Goal: Information Seeking & Learning: Learn about a topic

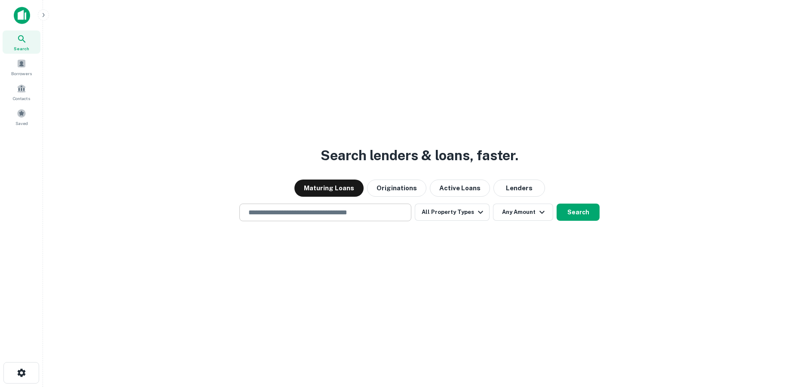
click at [356, 214] on input "text" at bounding box center [325, 212] width 164 height 10
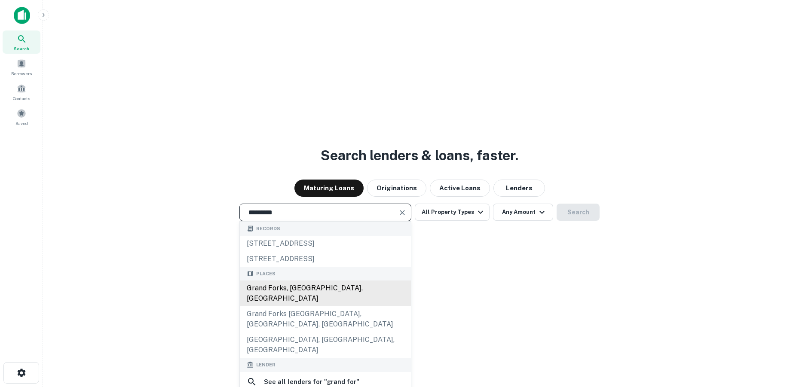
click at [291, 287] on div "Grand Forks, [GEOGRAPHIC_DATA], [GEOGRAPHIC_DATA]" at bounding box center [325, 294] width 171 height 26
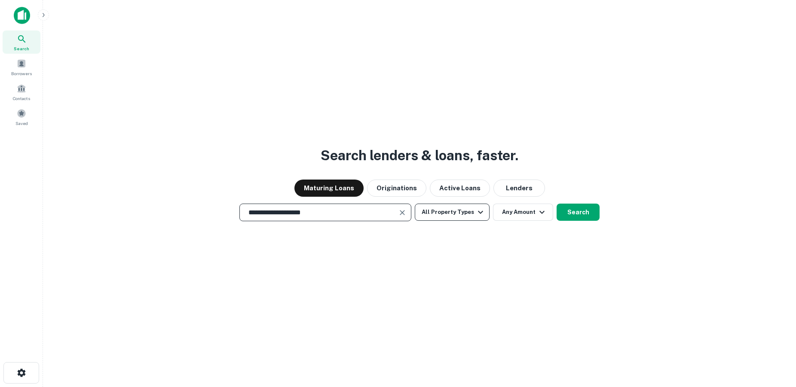
type input "**********"
click at [473, 217] on button "All Property Types" at bounding box center [452, 212] width 75 height 17
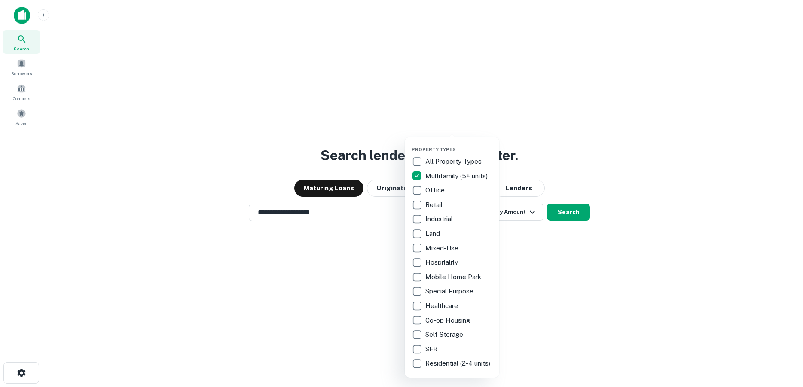
click at [561, 178] on div at bounding box center [401, 193] width 803 height 387
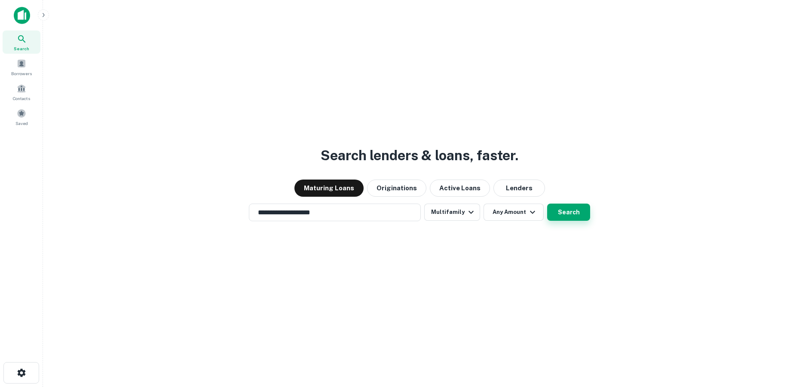
click at [565, 211] on button "Search" at bounding box center [568, 212] width 43 height 17
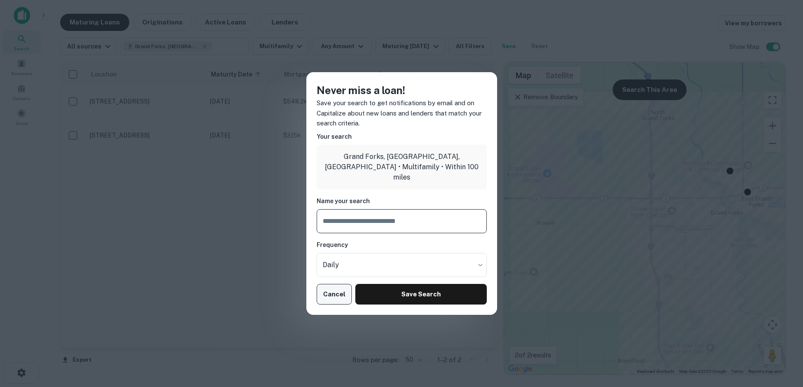
click at [339, 293] on button "Cancel" at bounding box center [335, 294] width 36 height 21
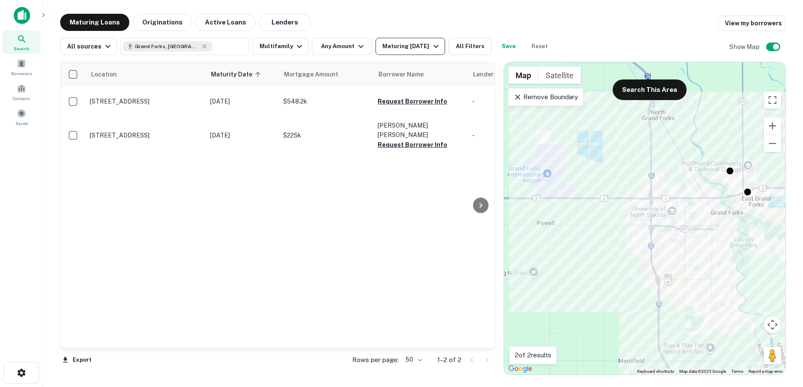
click at [395, 49] on div "Maturing [DATE]" at bounding box center [411, 46] width 58 height 10
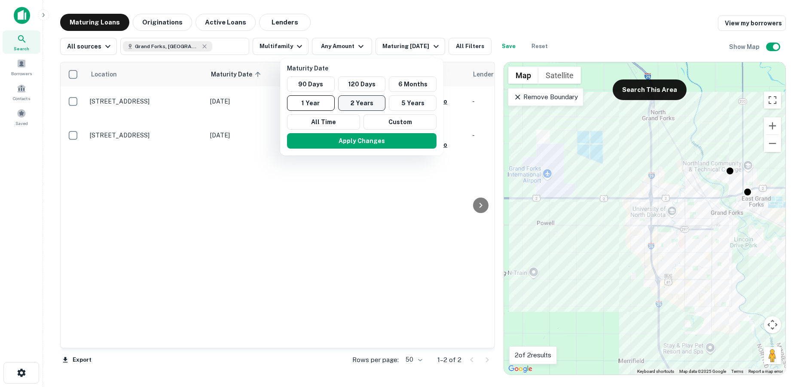
click at [365, 104] on button "2 Years" at bounding box center [362, 102] width 48 height 15
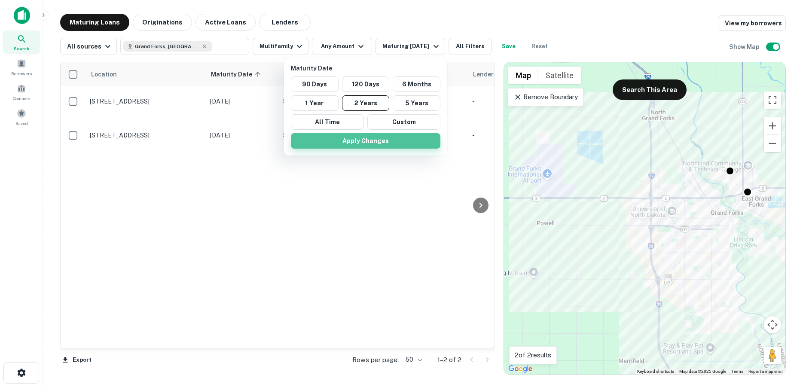
click at [389, 141] on button "Apply Changes" at bounding box center [365, 140] width 149 height 15
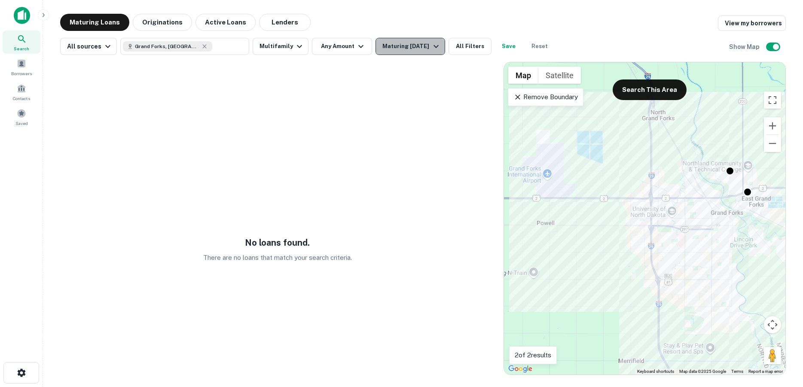
click at [403, 51] on div "Maturing [DATE]" at bounding box center [411, 46] width 58 height 10
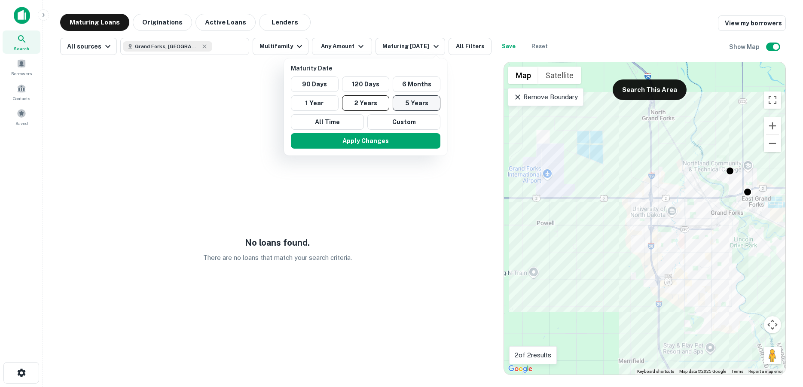
click at [413, 101] on button "5 Years" at bounding box center [417, 102] width 48 height 15
click at [375, 138] on button "Apply Changes" at bounding box center [365, 140] width 149 height 15
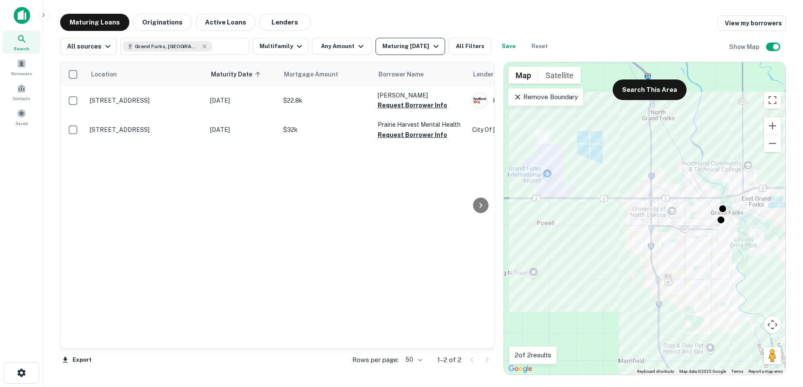
click at [391, 49] on div "Maturing [DATE]" at bounding box center [411, 46] width 58 height 10
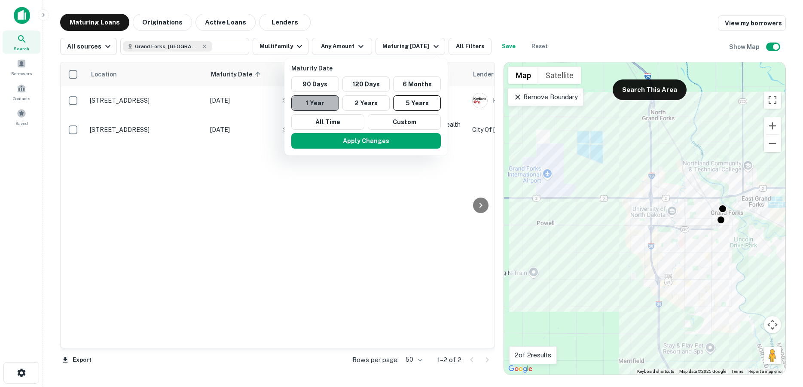
click at [326, 101] on button "1 Year" at bounding box center [315, 102] width 48 height 15
click at [410, 83] on button "6 Months" at bounding box center [413, 83] width 48 height 15
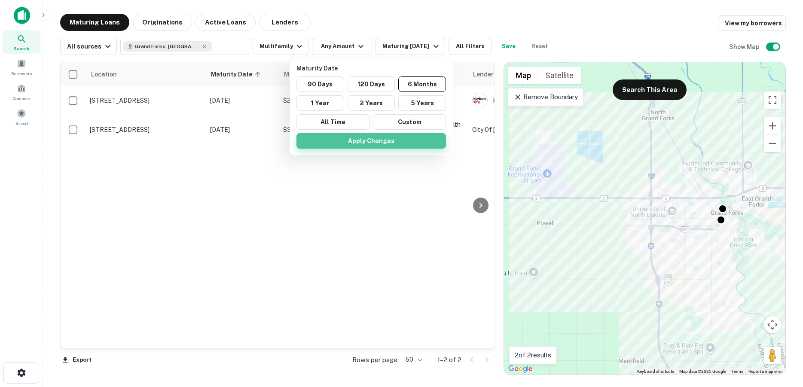
click at [382, 134] on button "Apply Changes" at bounding box center [370, 140] width 149 height 15
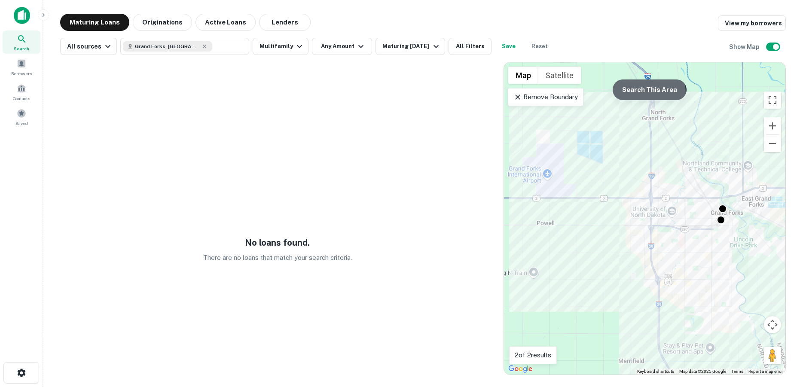
click at [627, 95] on button "Search This Area" at bounding box center [650, 89] width 74 height 21
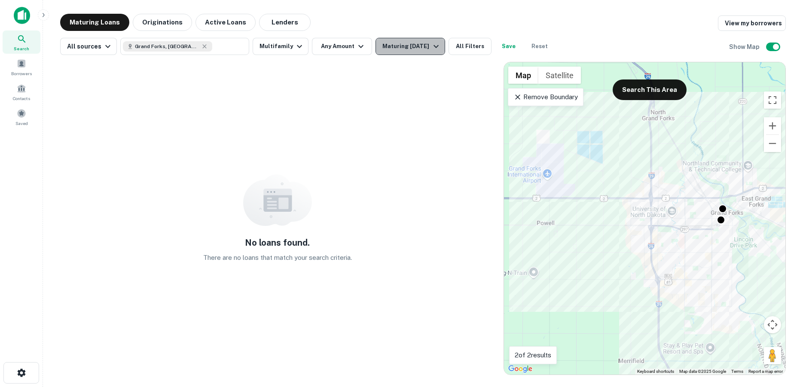
click at [406, 49] on div "Maturing [DATE]" at bounding box center [411, 46] width 58 height 10
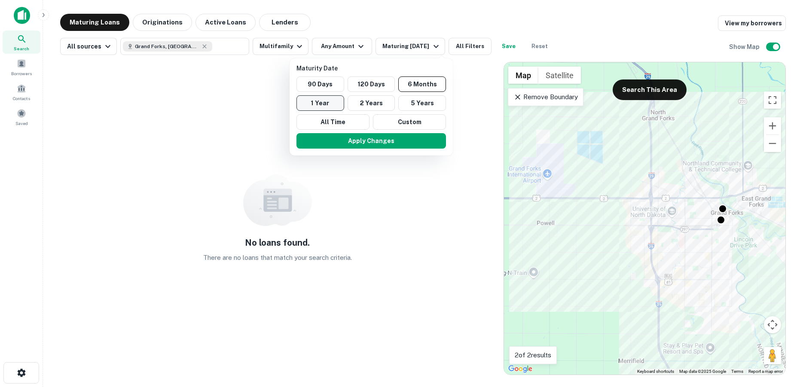
click at [324, 105] on button "1 Year" at bounding box center [320, 102] width 48 height 15
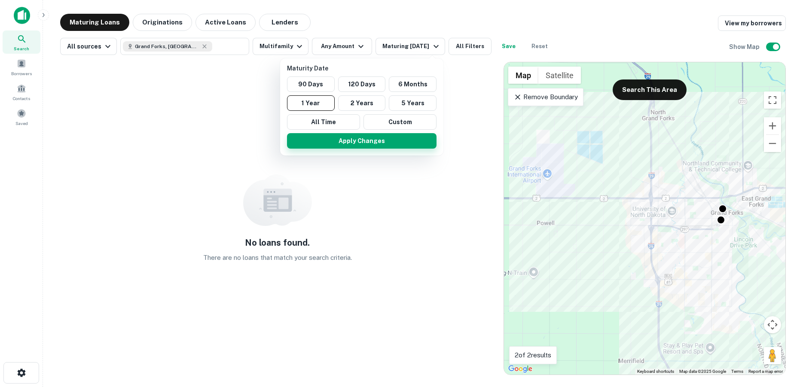
click at [350, 140] on button "Apply Changes" at bounding box center [361, 140] width 149 height 15
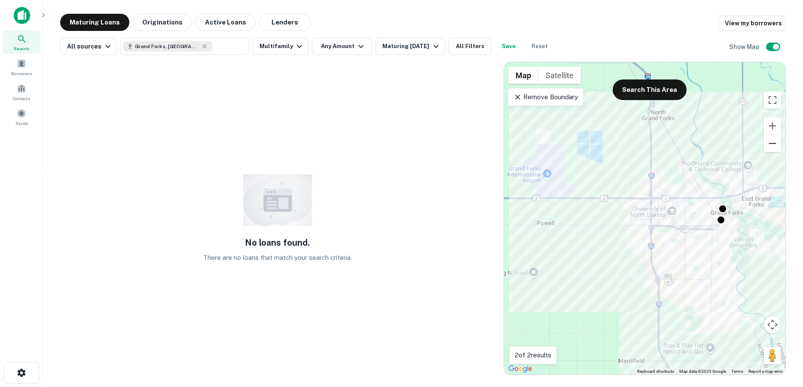
click at [772, 149] on button "Zoom out" at bounding box center [772, 143] width 17 height 17
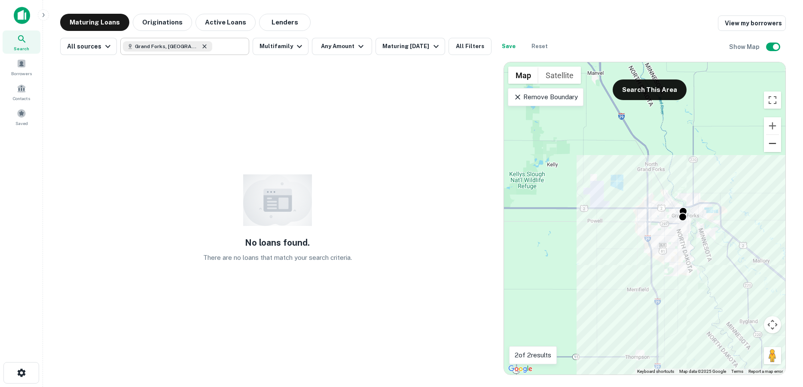
click at [203, 48] on icon at bounding box center [205, 46] width 4 height 4
type input "**********"
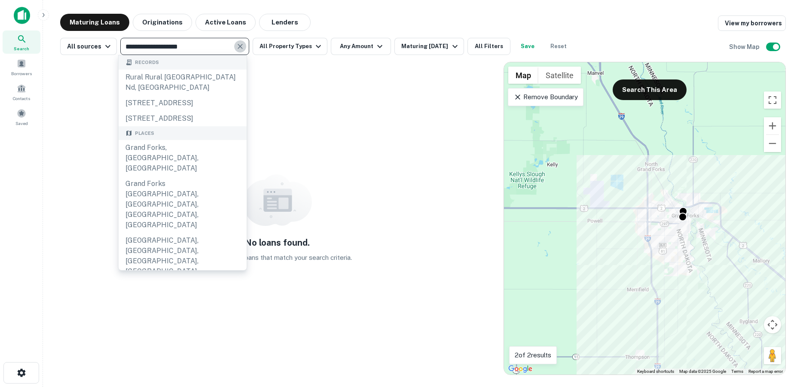
click at [238, 46] on icon "Clear" at bounding box center [240, 46] width 5 height 5
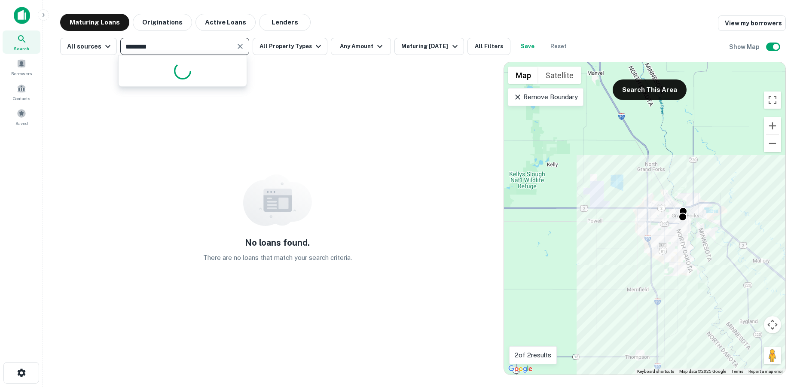
type input "*********"
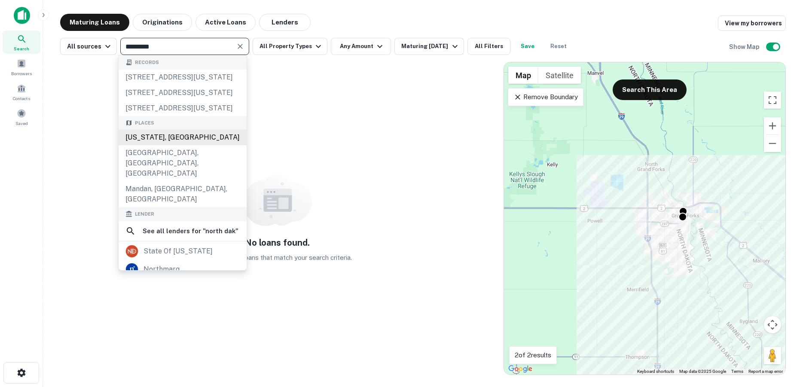
click at [184, 145] on div "[US_STATE], [GEOGRAPHIC_DATA]" at bounding box center [183, 137] width 128 height 15
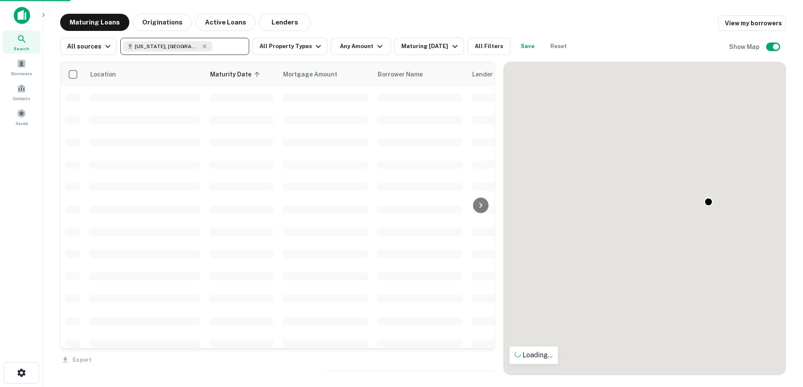
type input "**********"
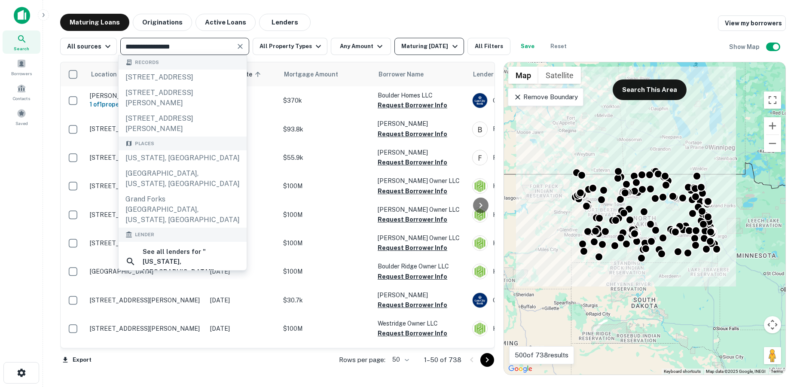
click at [412, 45] on div "Maturing [DATE]" at bounding box center [430, 46] width 58 height 10
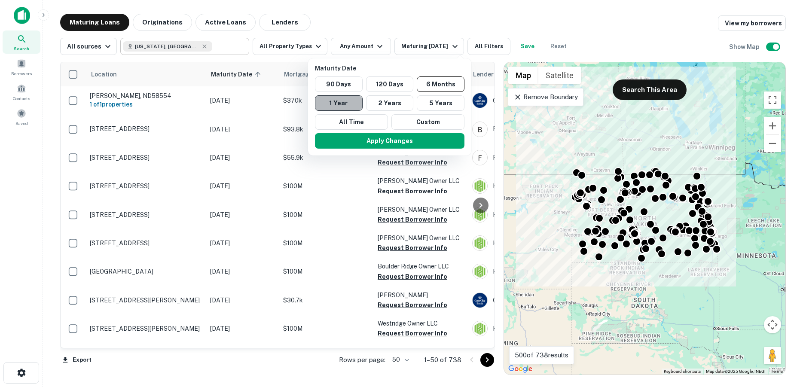
click at [351, 105] on button "1 Year" at bounding box center [339, 102] width 48 height 15
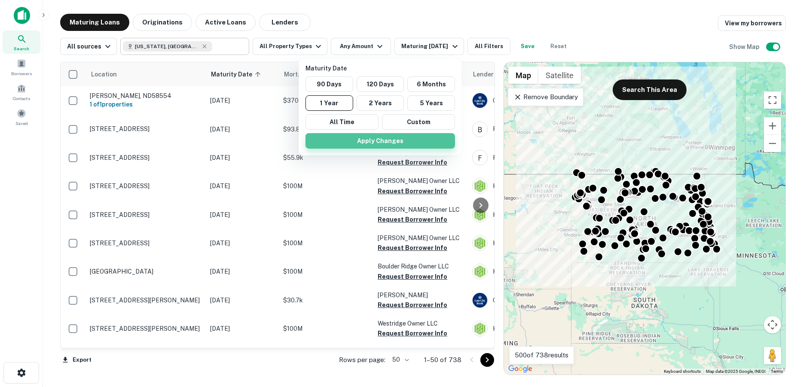
click at [321, 141] on button "Apply Changes" at bounding box center [379, 140] width 149 height 15
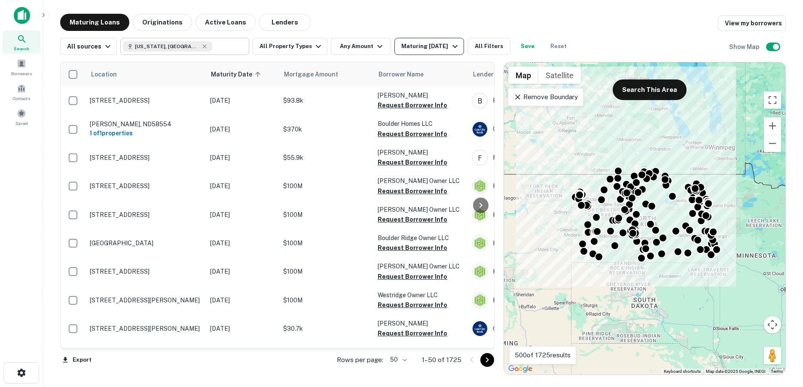
click at [424, 46] on div "Maturing [DATE]" at bounding box center [430, 46] width 58 height 10
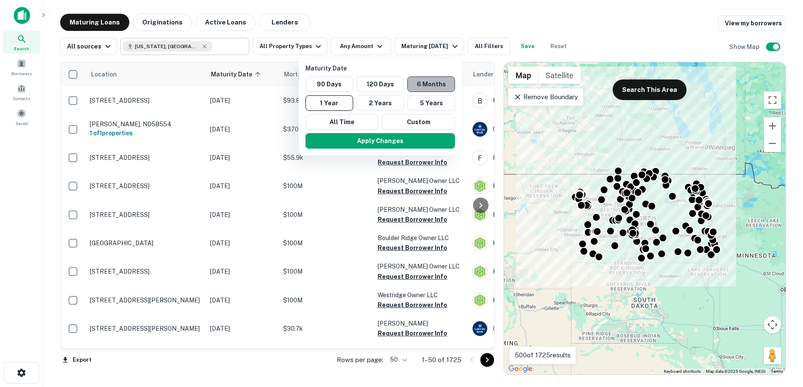
click at [418, 81] on button "6 Months" at bounding box center [431, 83] width 48 height 15
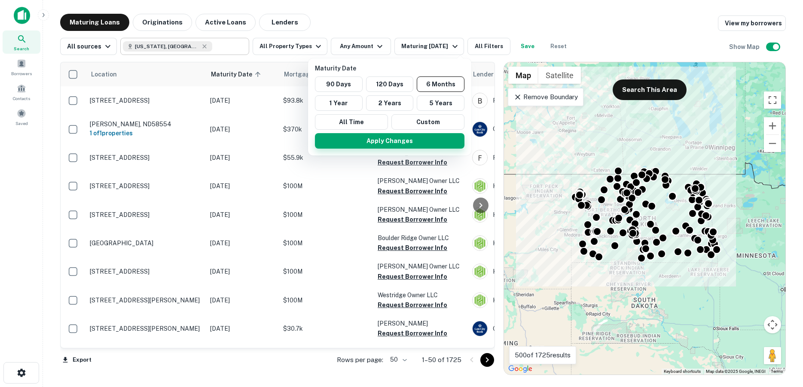
click at [429, 138] on button "Apply Changes" at bounding box center [389, 140] width 149 height 15
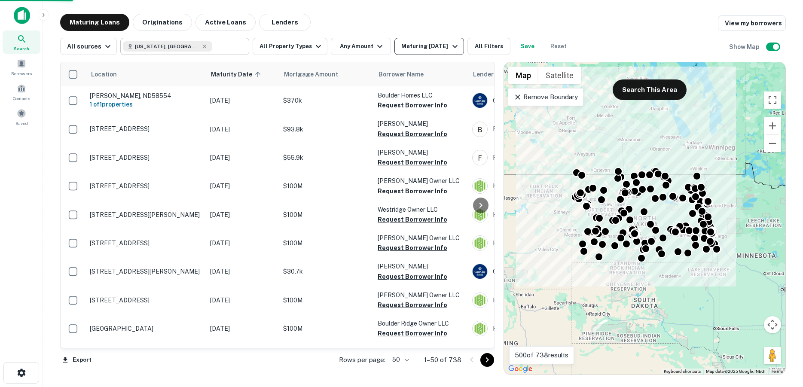
click at [421, 45] on div "Maturing [DATE]" at bounding box center [430, 46] width 58 height 10
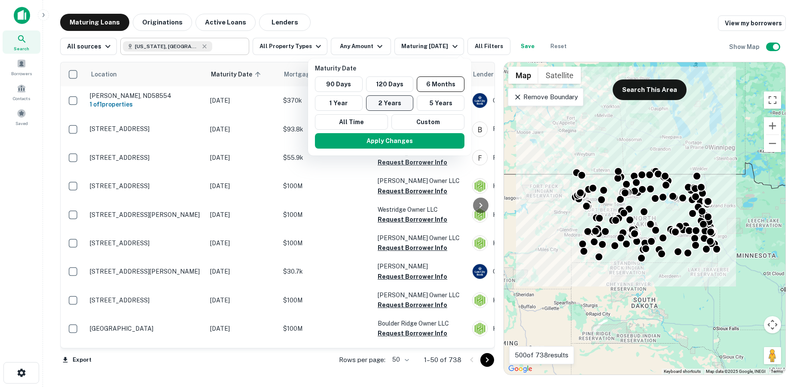
click at [377, 104] on button "2 Years" at bounding box center [390, 102] width 48 height 15
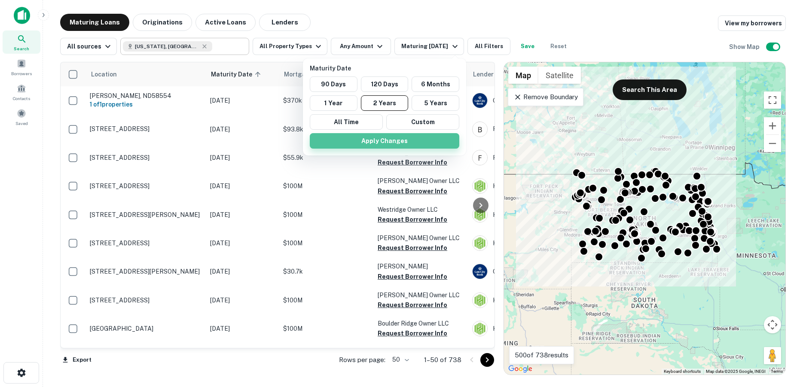
click at [417, 144] on button "Apply Changes" at bounding box center [384, 140] width 149 height 15
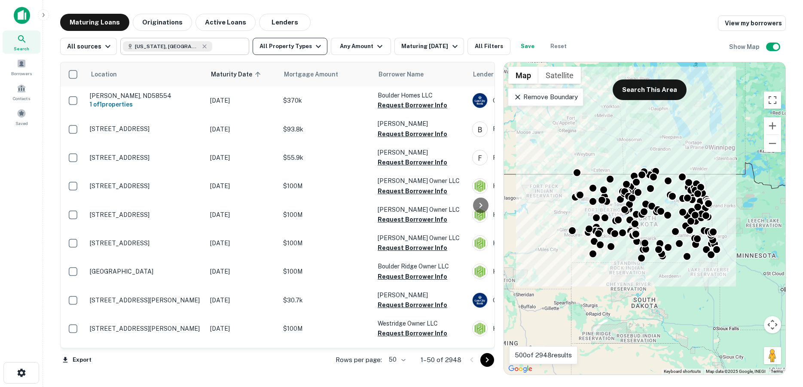
click at [306, 44] on button "All Property Types" at bounding box center [290, 46] width 75 height 17
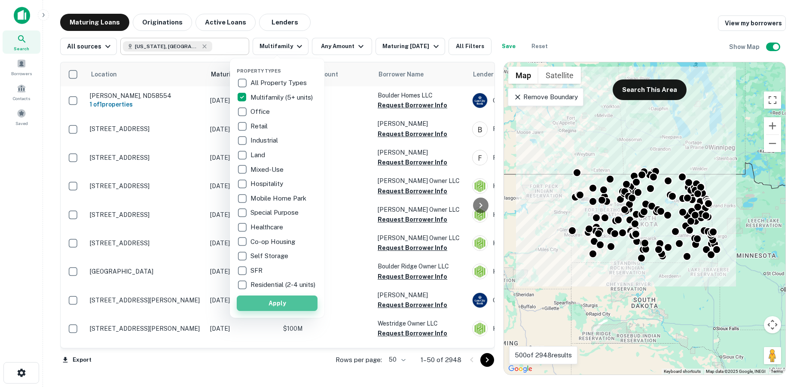
click at [275, 307] on button "Apply" at bounding box center [277, 303] width 81 height 15
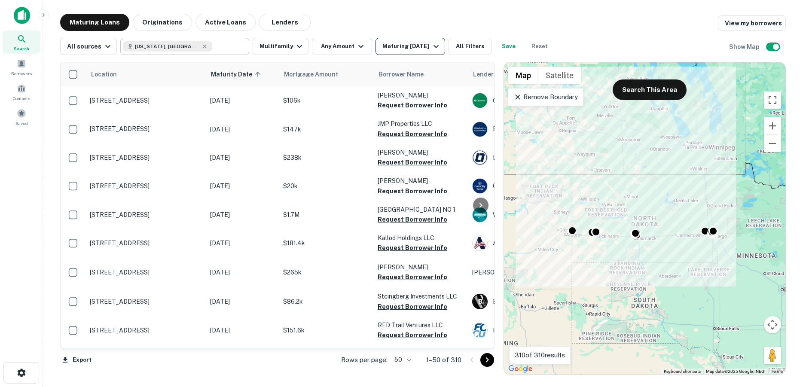
click at [397, 43] on div "Maturing [DATE]" at bounding box center [411, 46] width 58 height 10
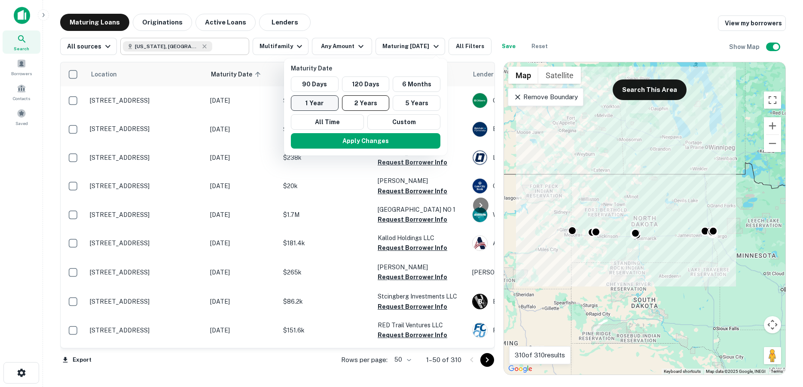
click at [314, 103] on button "1 Year" at bounding box center [315, 102] width 48 height 15
click at [326, 143] on button "Apply Changes" at bounding box center [361, 140] width 149 height 15
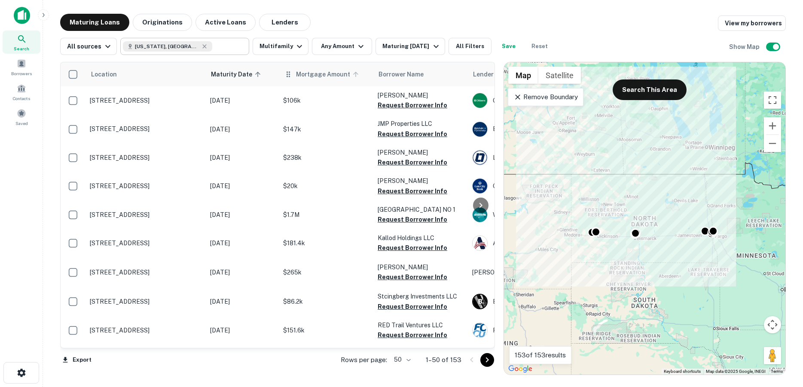
click at [317, 75] on span "Mortgage Amount" at bounding box center [328, 74] width 65 height 10
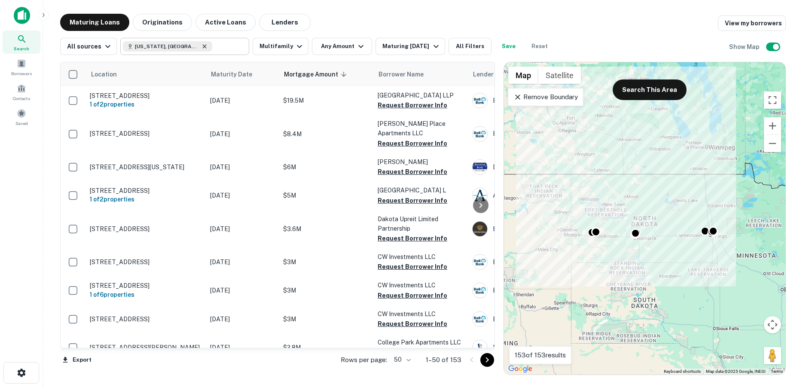
click at [201, 48] on icon at bounding box center [204, 46] width 7 height 7
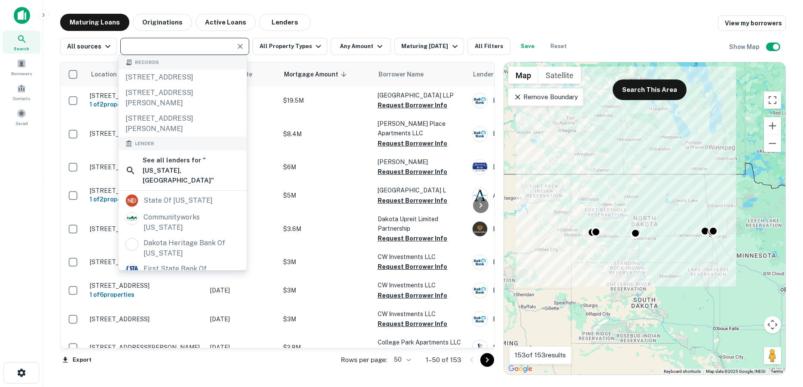
type input "**********"
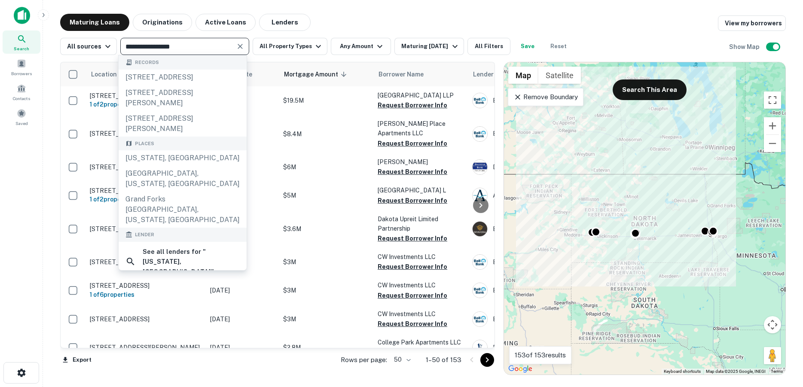
click at [236, 45] on icon "Clear" at bounding box center [240, 46] width 9 height 9
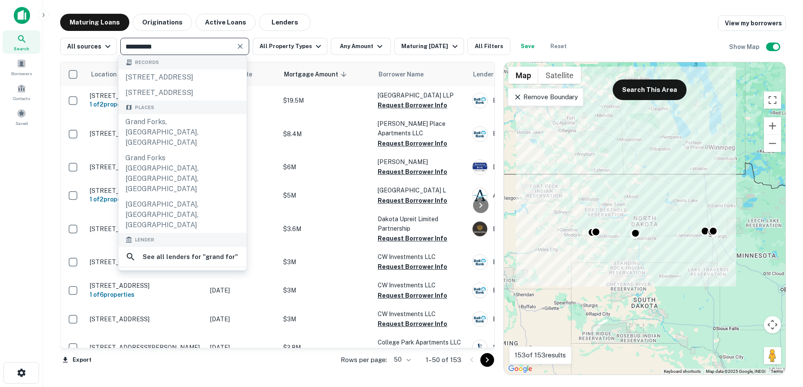
type input "**********"
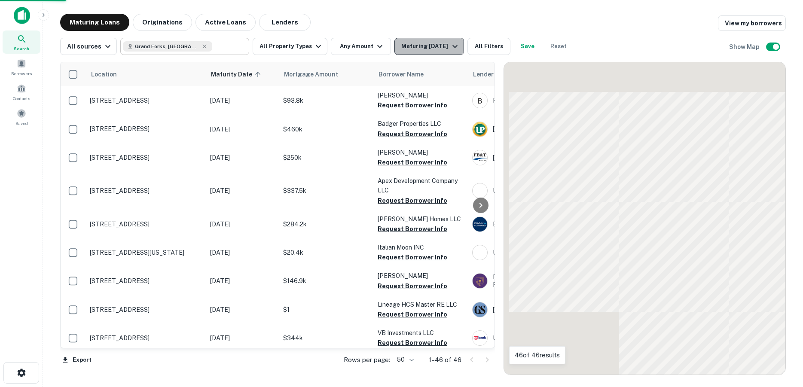
click at [427, 48] on div "Maturing [DATE]" at bounding box center [430, 46] width 58 height 10
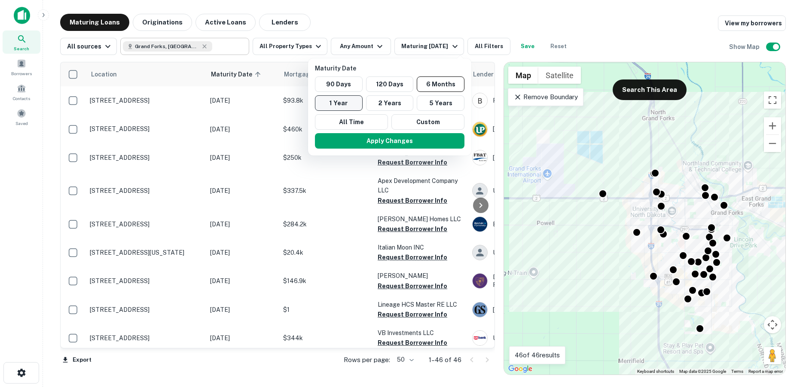
click at [345, 103] on button "1 Year" at bounding box center [339, 102] width 48 height 15
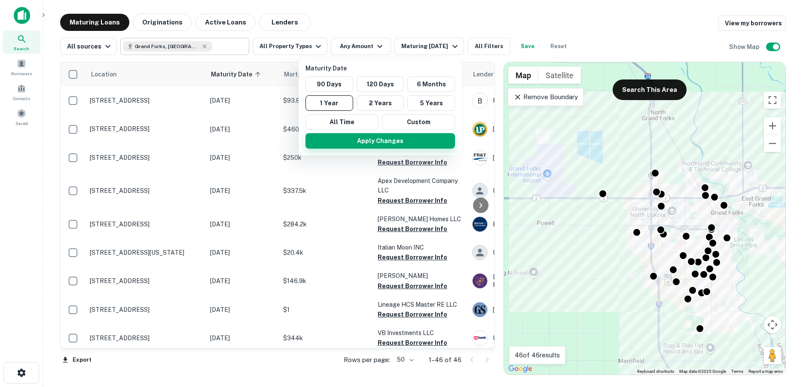
drag, startPoint x: 361, startPoint y: 137, endPoint x: 309, endPoint y: 139, distance: 52.0
click at [361, 138] on button "Apply Changes" at bounding box center [379, 140] width 149 height 15
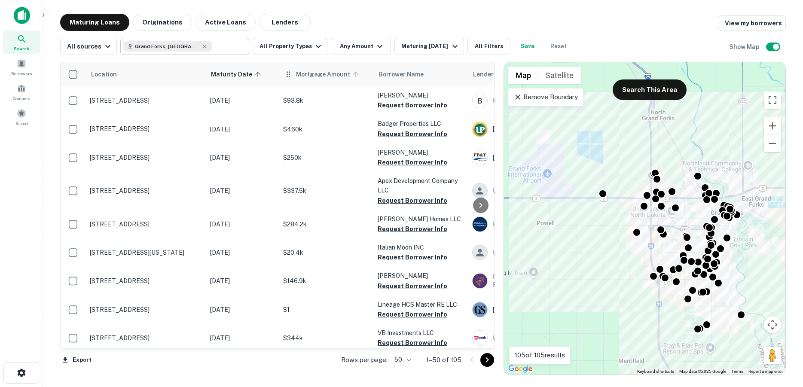
click at [307, 74] on span "Mortgage Amount" at bounding box center [328, 74] width 65 height 10
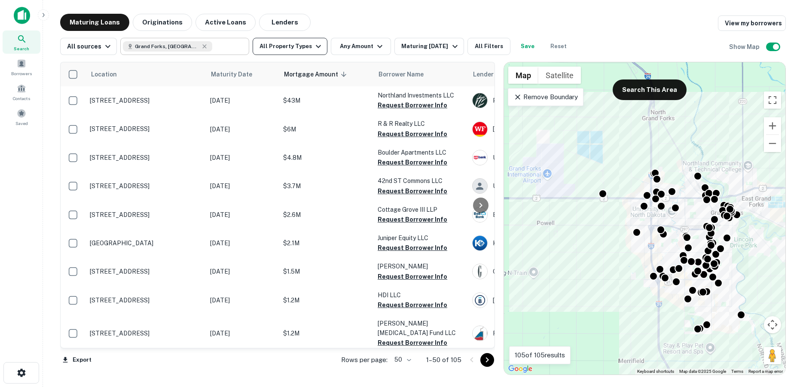
click at [308, 49] on button "All Property Types" at bounding box center [290, 46] width 75 height 17
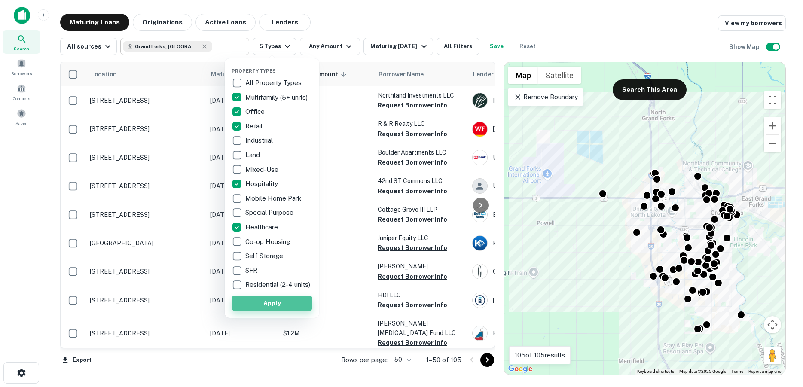
click at [271, 305] on button "Apply" at bounding box center [272, 303] width 81 height 15
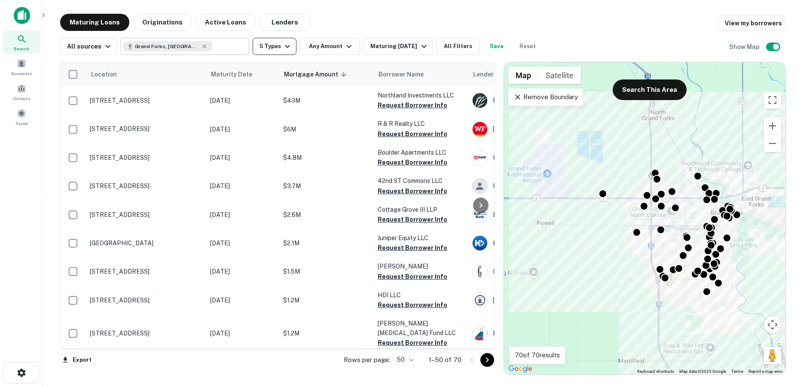
click at [271, 48] on button "5 Types" at bounding box center [275, 46] width 44 height 17
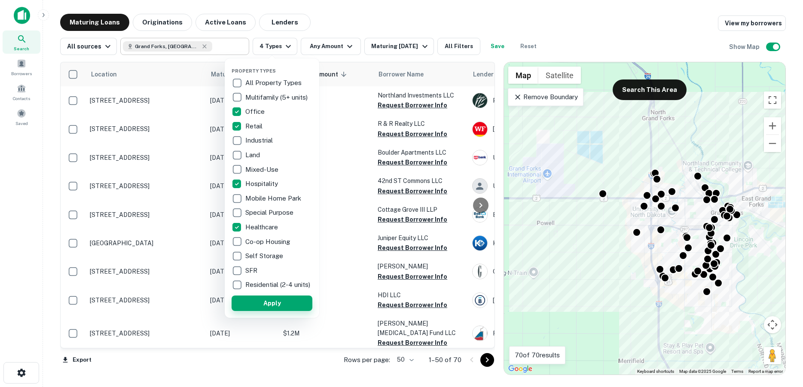
click at [282, 306] on button "Apply" at bounding box center [272, 303] width 81 height 15
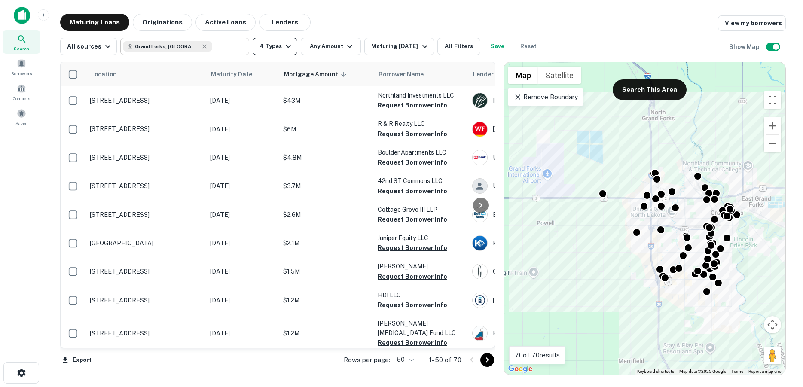
click at [272, 47] on button "4 Types" at bounding box center [275, 46] width 45 height 17
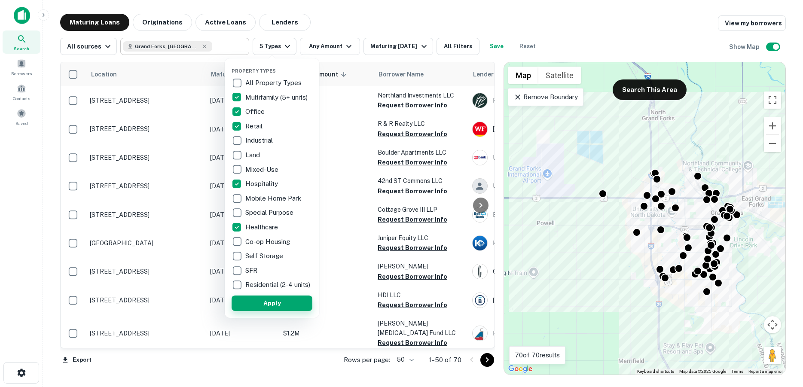
click at [281, 306] on button "Apply" at bounding box center [272, 303] width 81 height 15
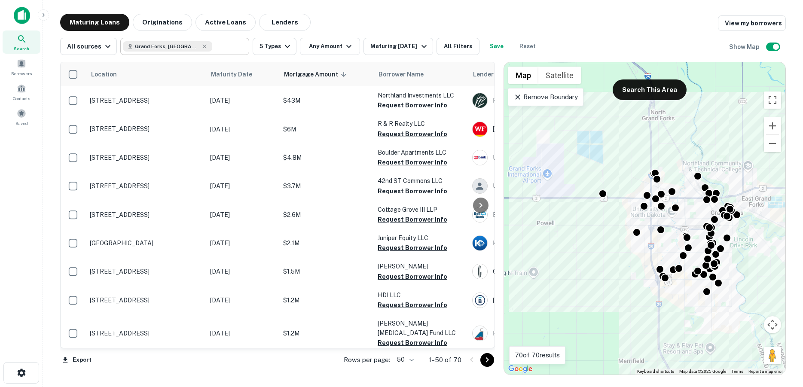
click at [20, 17] on img at bounding box center [22, 15] width 16 height 17
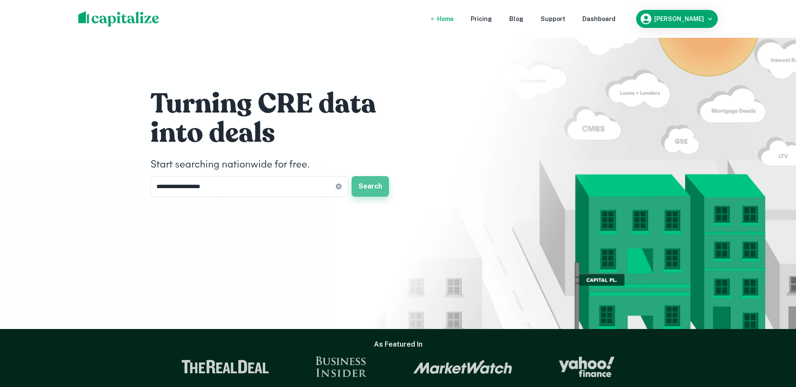
click at [367, 188] on button "Search" at bounding box center [369, 186] width 37 height 21
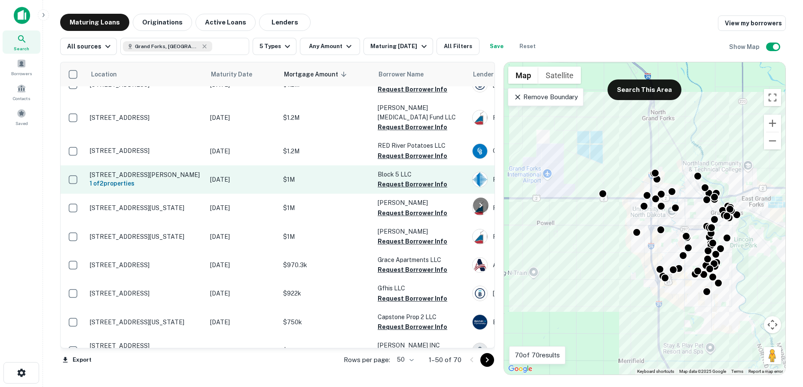
scroll to position [229, 0]
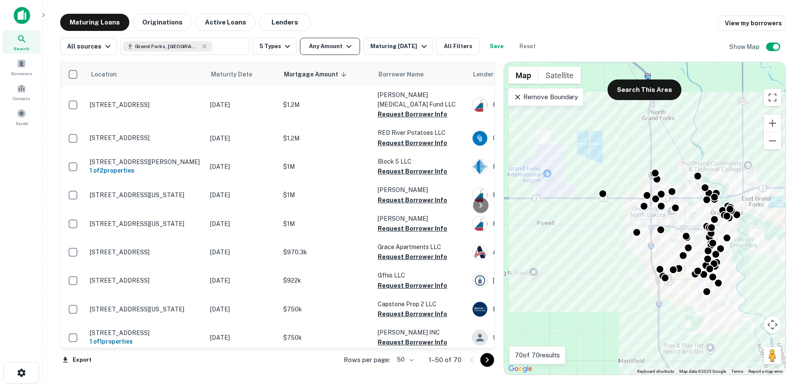
click at [333, 46] on button "Any Amount" at bounding box center [330, 46] width 60 height 17
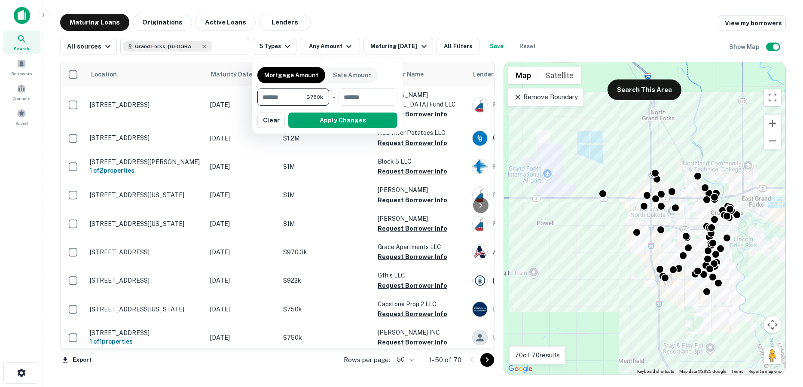
type input "******"
click at [339, 119] on button "Apply Changes" at bounding box center [342, 120] width 109 height 15
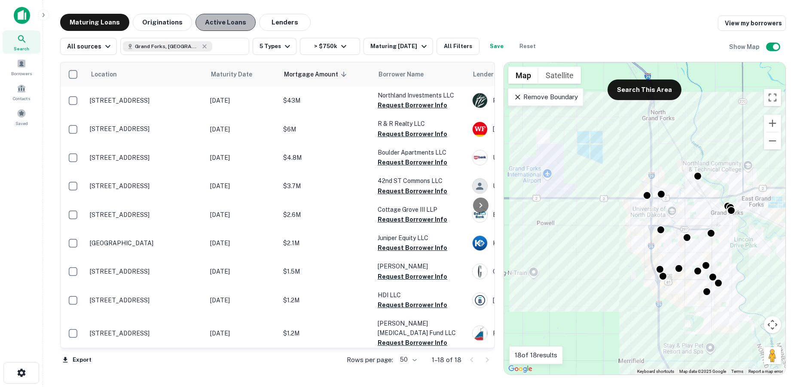
click at [222, 21] on button "Active Loans" at bounding box center [225, 22] width 60 height 17
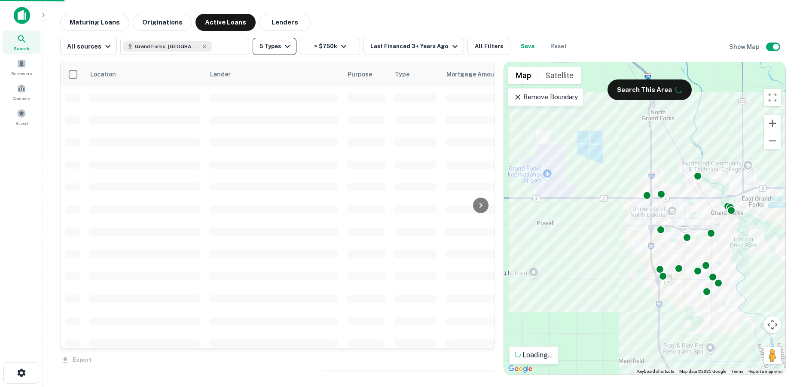
click at [269, 47] on button "5 Types" at bounding box center [275, 46] width 44 height 17
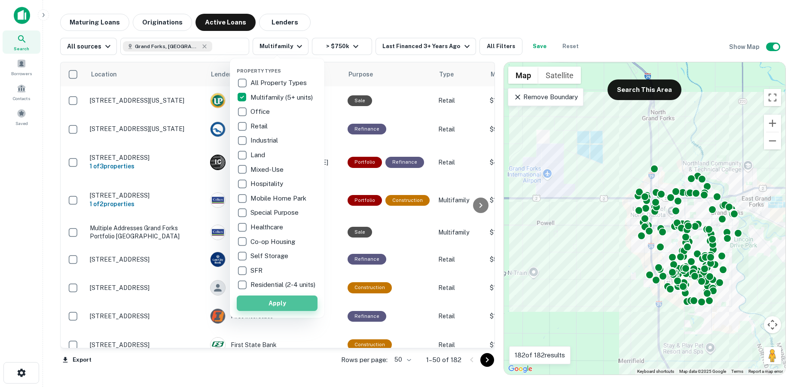
click at [282, 307] on button "Apply" at bounding box center [277, 303] width 81 height 15
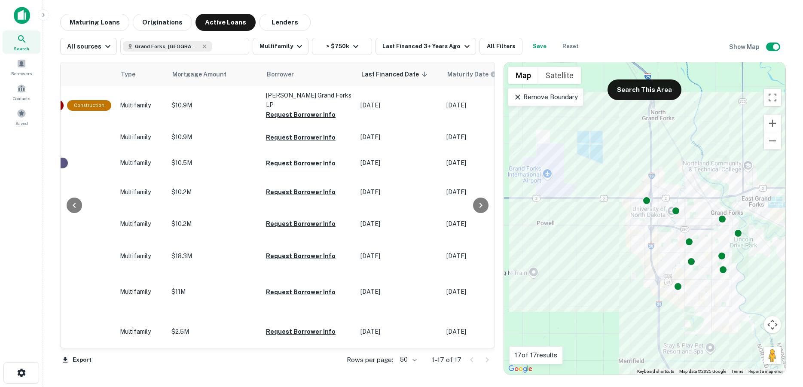
scroll to position [0, 314]
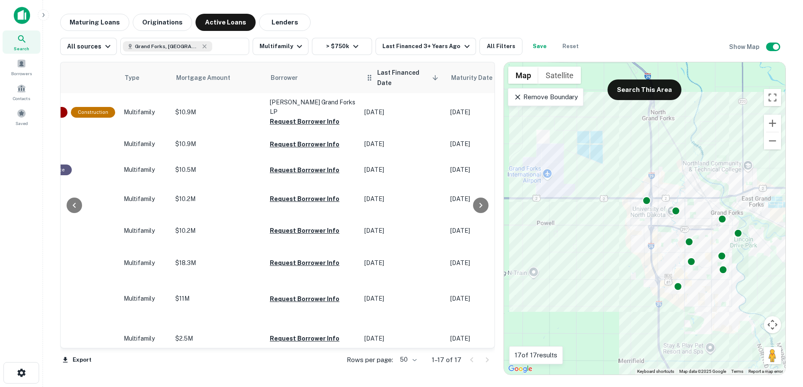
click at [394, 73] on span "Last Financed Date sorted descending" at bounding box center [409, 77] width 64 height 21
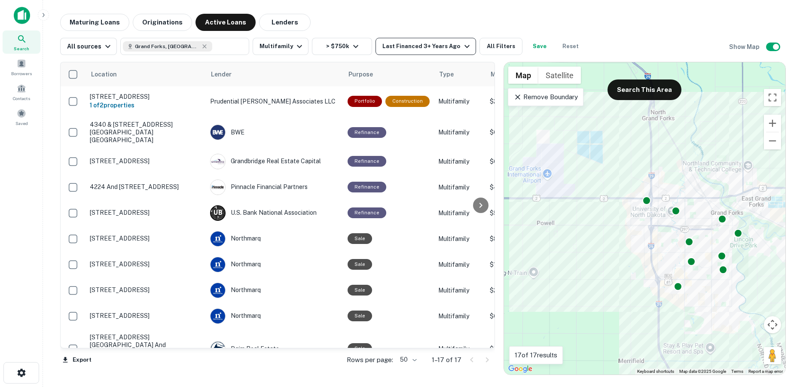
click at [399, 50] on div "Last Financed 3+ Years Ago" at bounding box center [426, 46] width 89 height 10
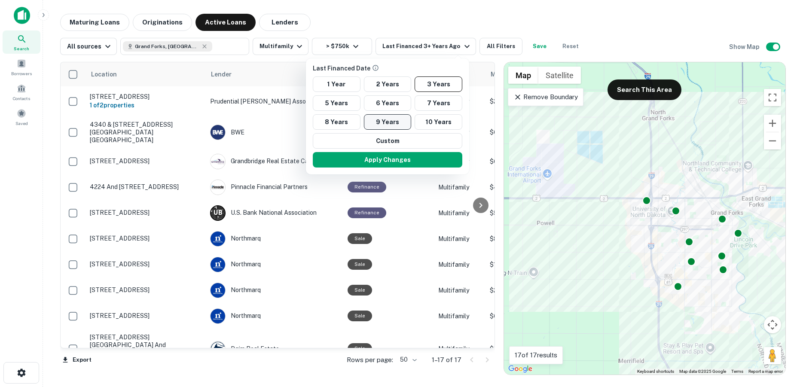
click at [369, 118] on button "9 Years" at bounding box center [388, 121] width 48 height 15
click at [385, 164] on button "Apply Changes" at bounding box center [387, 159] width 149 height 15
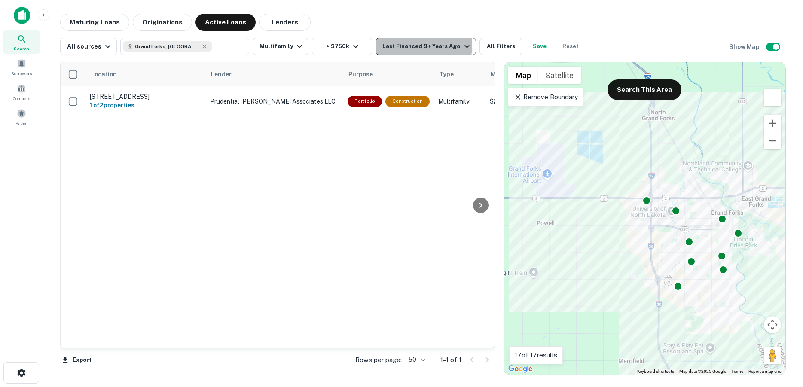
click at [404, 45] on div "Last Financed 9+ Years Ago" at bounding box center [426, 46] width 89 height 10
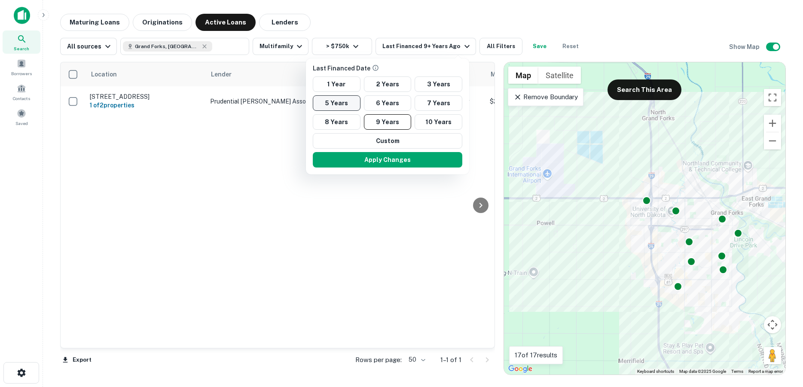
click at [348, 102] on button "5 Years" at bounding box center [337, 102] width 48 height 15
click at [384, 163] on button "Apply Changes" at bounding box center [387, 159] width 149 height 15
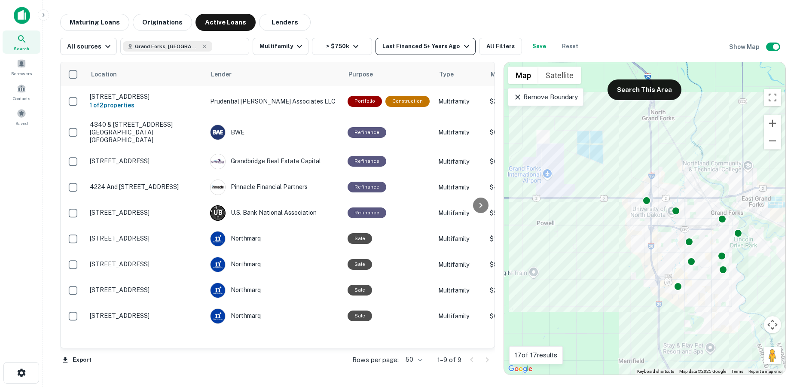
click at [404, 53] on button "Last Financed 5+ Years Ago" at bounding box center [425, 46] width 100 height 17
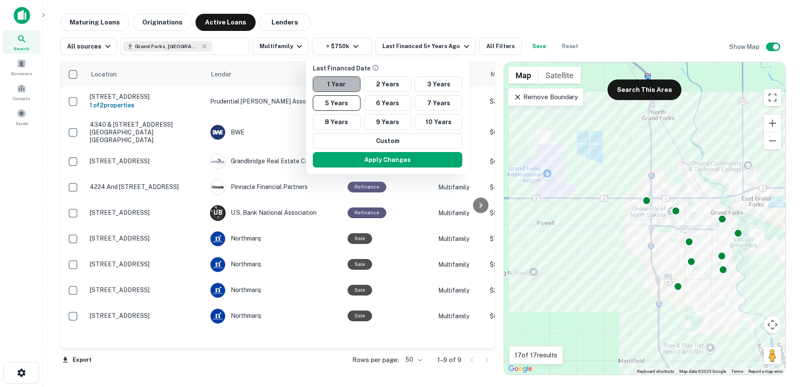
click at [336, 85] on button "1 Year" at bounding box center [337, 83] width 48 height 15
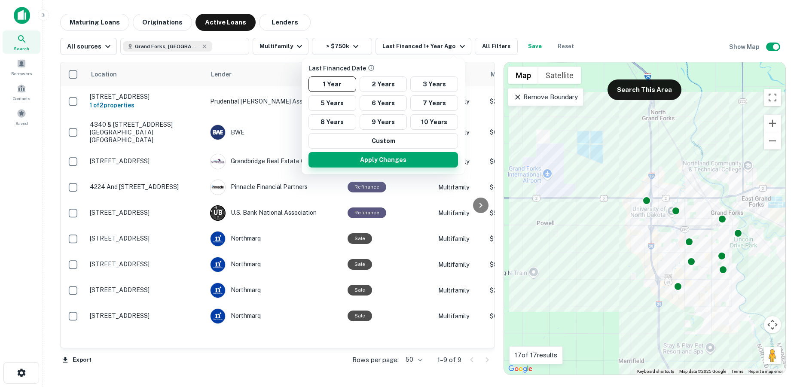
click at [394, 156] on button "Apply Changes" at bounding box center [382, 159] width 149 height 15
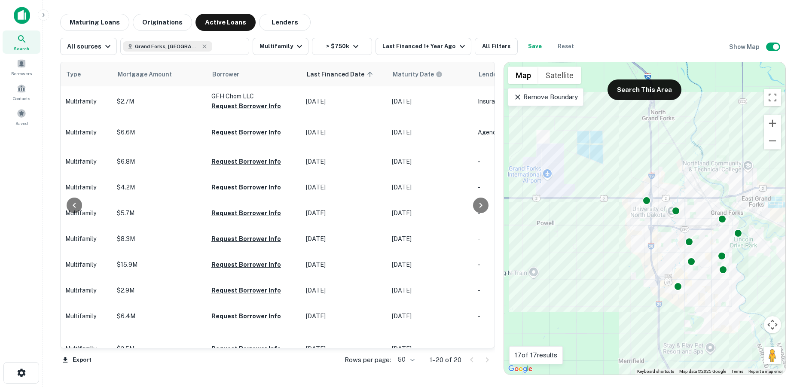
scroll to position [0, 368]
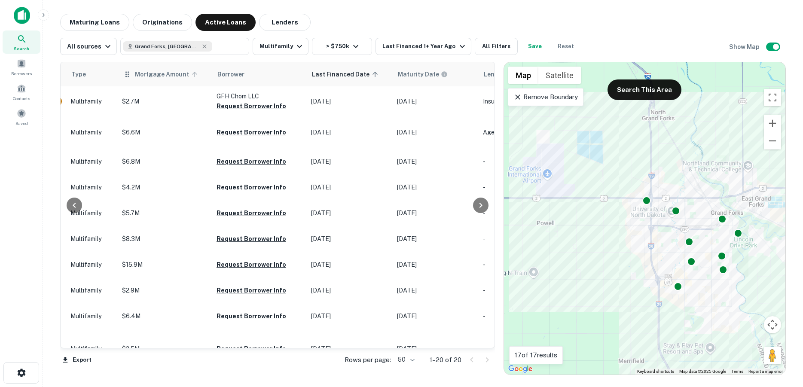
click at [144, 75] on span "Mortgage Amount" at bounding box center [167, 74] width 65 height 10
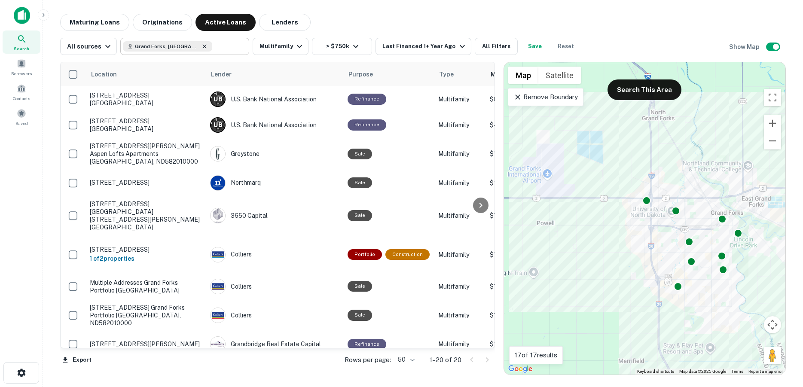
click at [201, 45] on icon at bounding box center [204, 46] width 7 height 7
type input "**********"
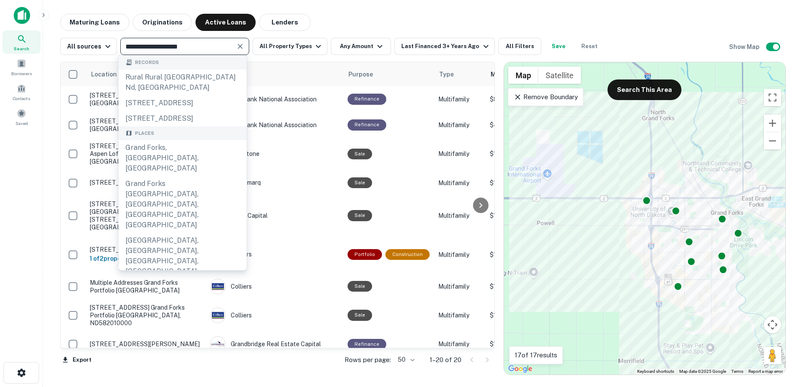
click at [240, 46] on icon "Clear" at bounding box center [240, 46] width 9 height 9
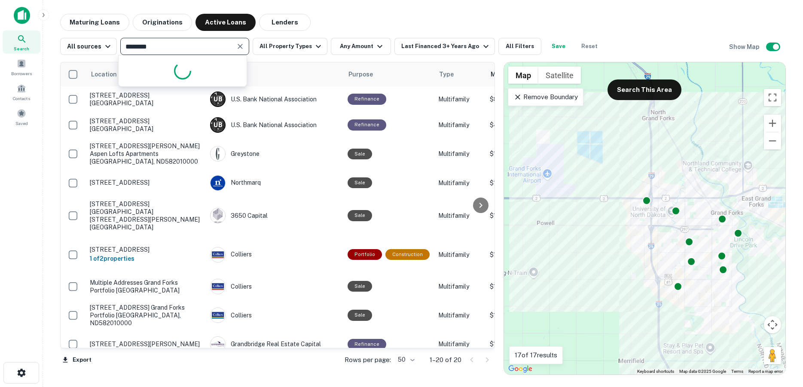
type input "*********"
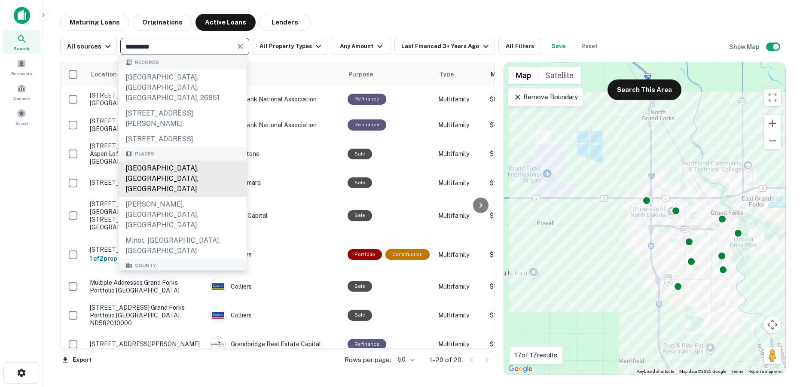
click at [183, 169] on div "[GEOGRAPHIC_DATA], [GEOGRAPHIC_DATA], [GEOGRAPHIC_DATA]" at bounding box center [183, 179] width 128 height 36
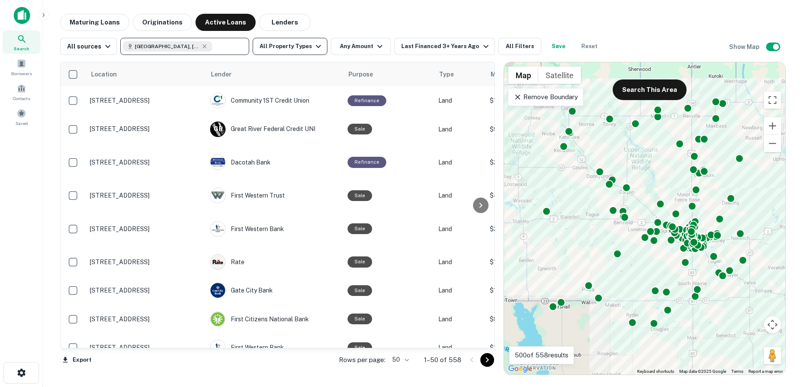
click at [287, 49] on button "All Property Types" at bounding box center [290, 46] width 75 height 17
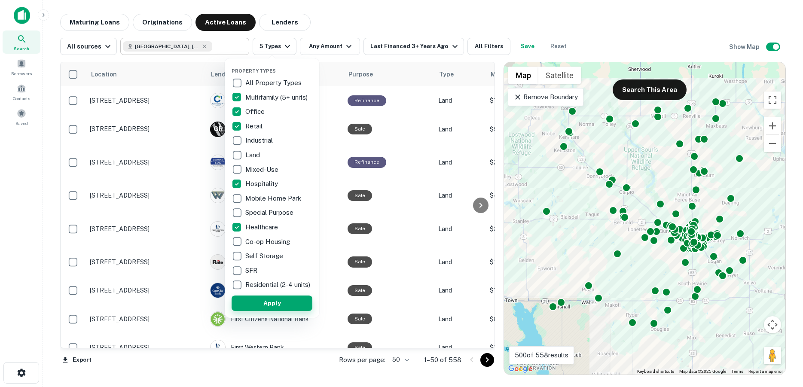
click at [268, 307] on button "Apply" at bounding box center [272, 303] width 81 height 15
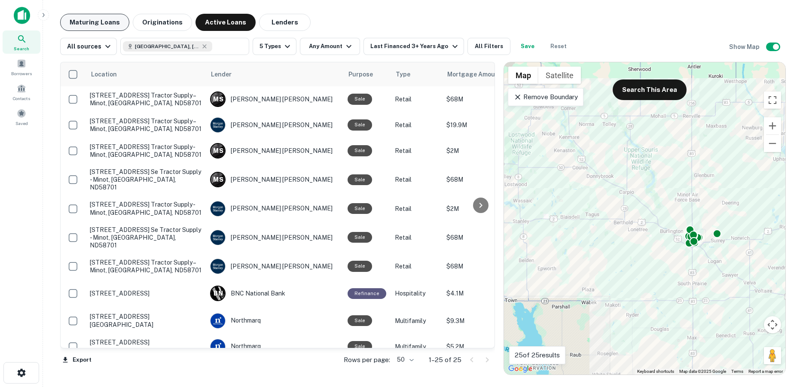
click at [99, 22] on button "Maturing Loans" at bounding box center [94, 22] width 69 height 17
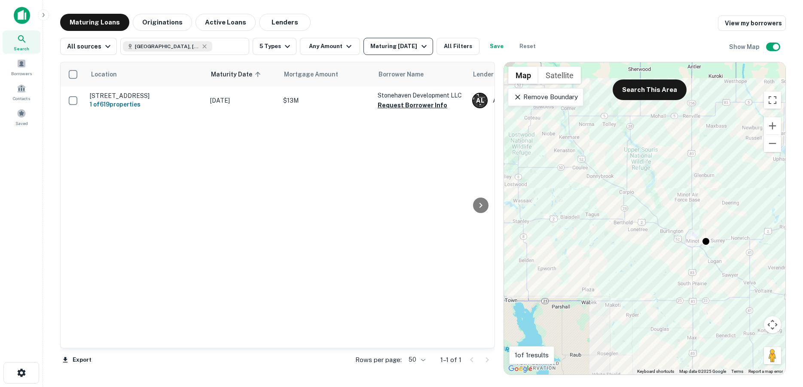
click at [378, 45] on div "Maturing [DATE]" at bounding box center [399, 46] width 58 height 10
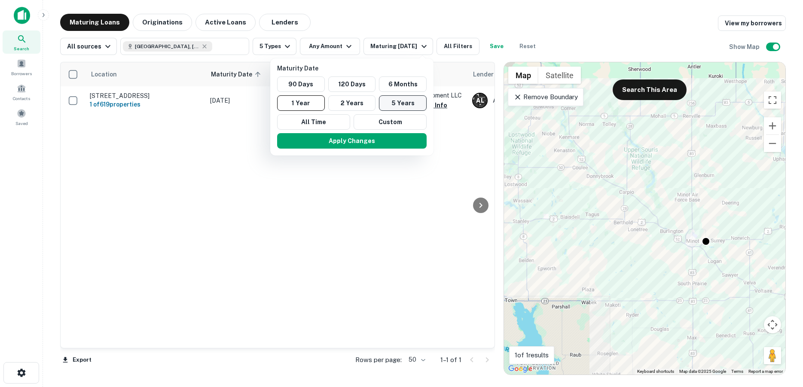
click at [399, 105] on button "5 Years" at bounding box center [403, 102] width 48 height 15
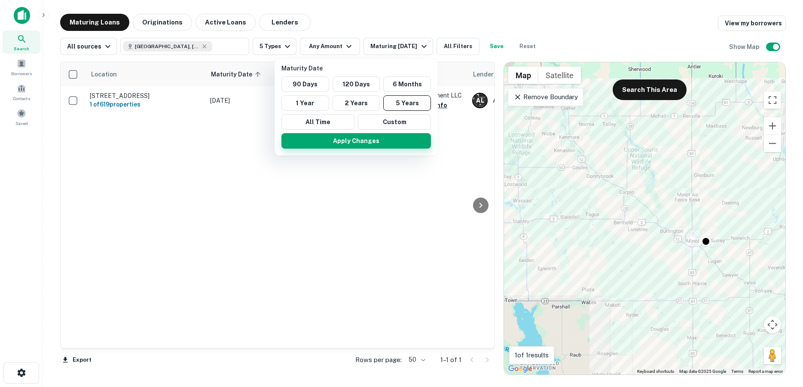
click at [368, 141] on button "Apply Changes" at bounding box center [355, 140] width 149 height 15
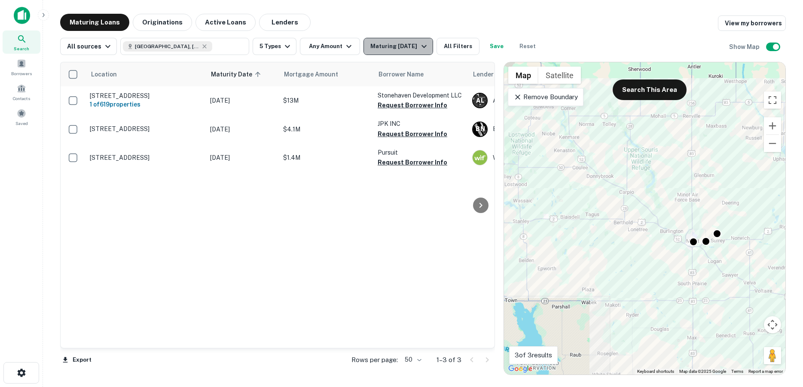
click at [401, 43] on div "Maturing [DATE]" at bounding box center [399, 46] width 58 height 10
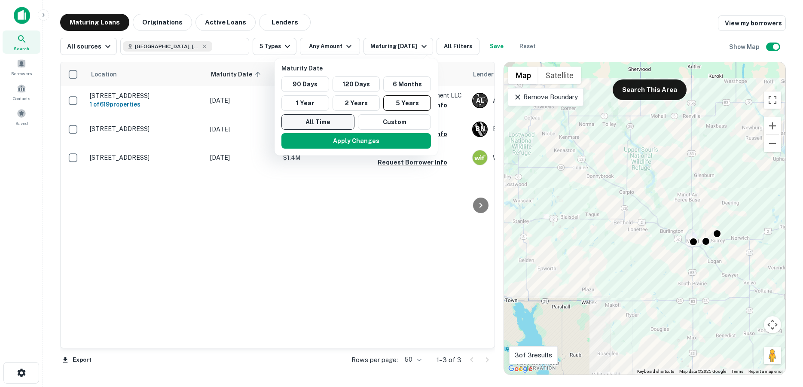
click at [335, 122] on button "All Time" at bounding box center [317, 121] width 73 height 15
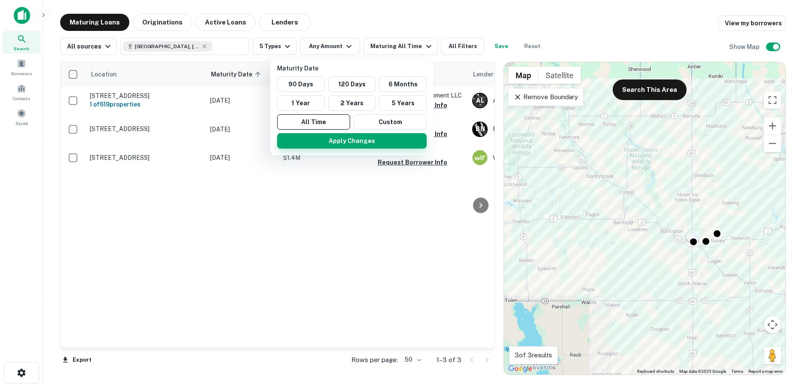
click at [342, 140] on button "Apply Changes" at bounding box center [351, 140] width 149 height 15
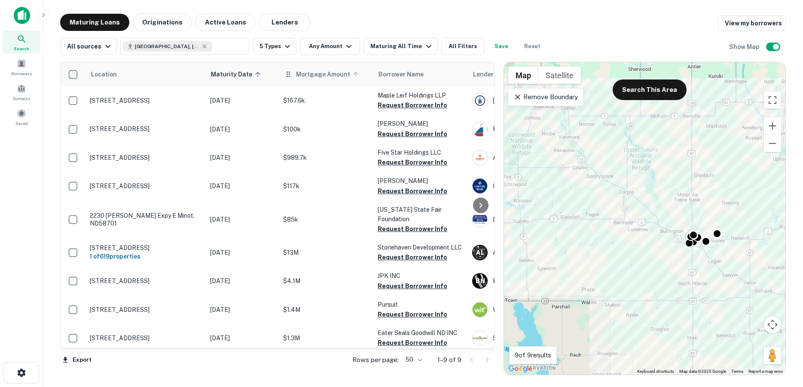
click at [323, 75] on span "Mortgage Amount" at bounding box center [328, 74] width 65 height 10
